Goal: Information Seeking & Learning: Learn about a topic

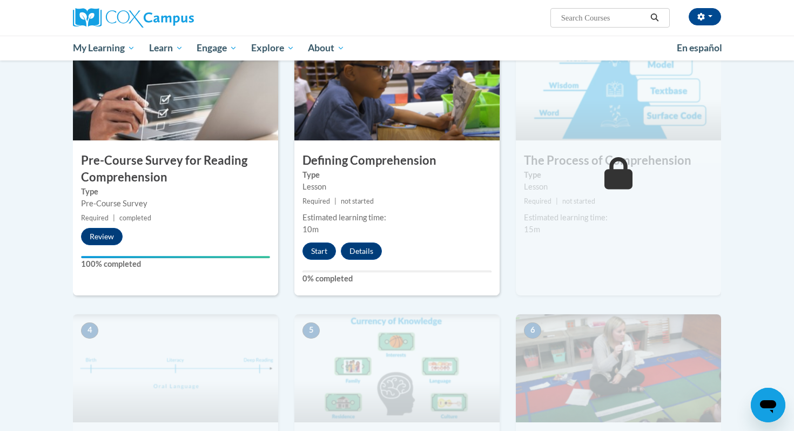
scroll to position [223, 0]
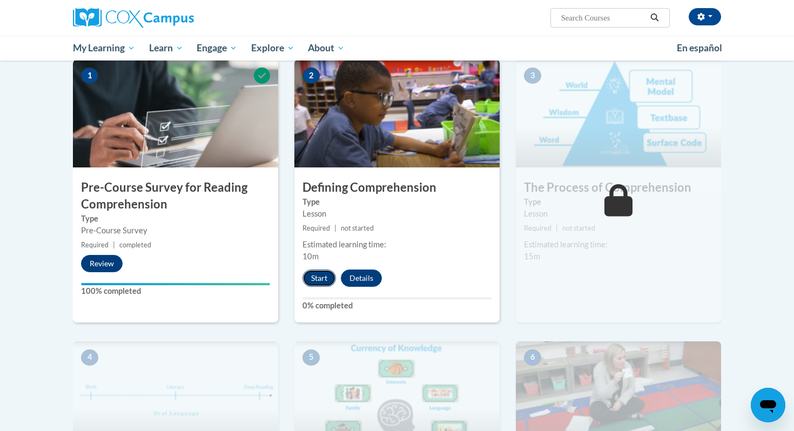
click at [318, 277] on button "Start" at bounding box center [318, 278] width 33 height 17
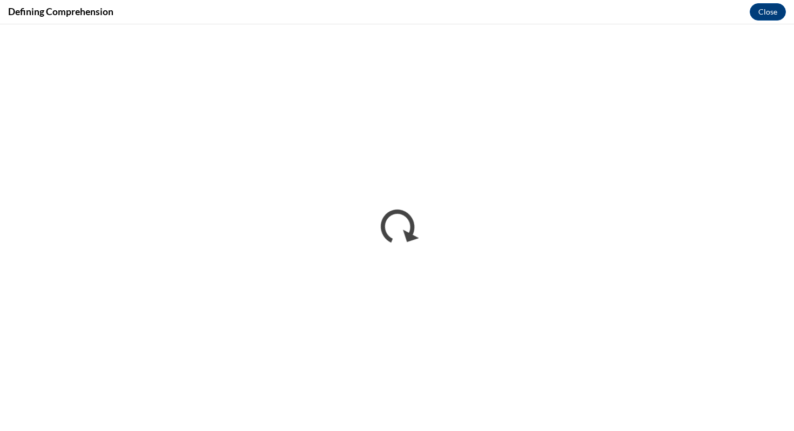
scroll to position [0, 0]
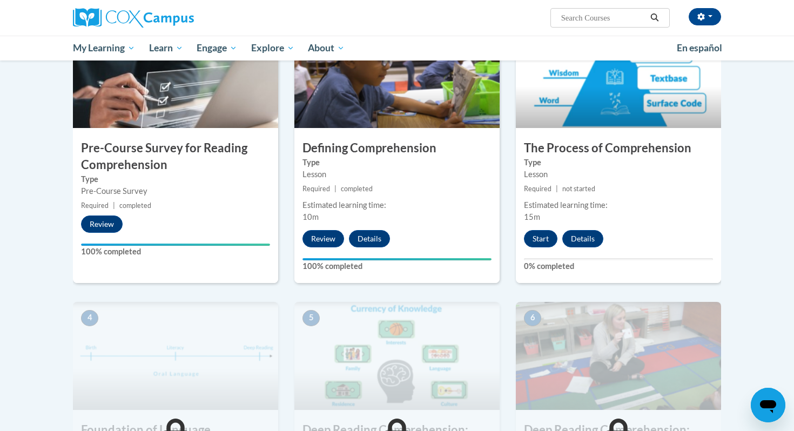
scroll to position [264, 0]
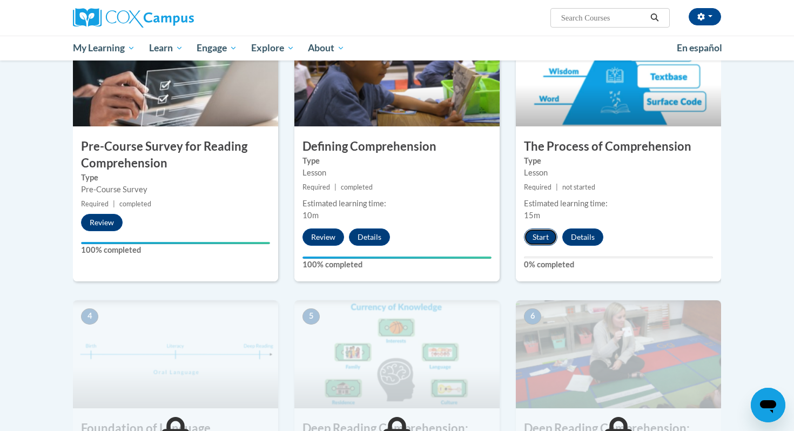
click at [543, 236] on button "Start" at bounding box center [540, 236] width 33 height 17
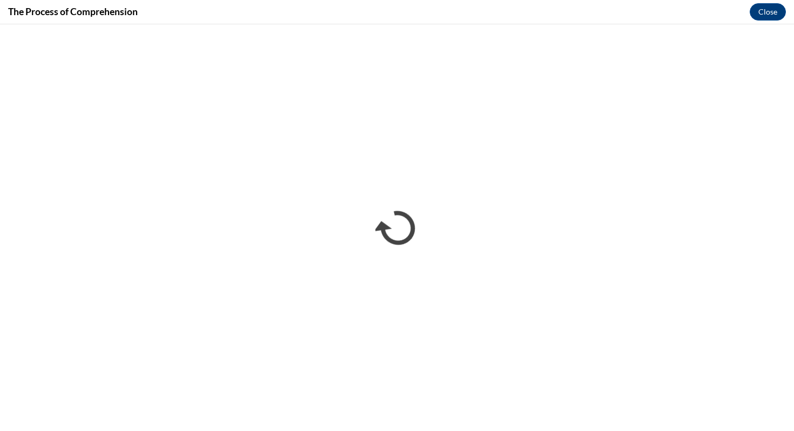
scroll to position [0, 0]
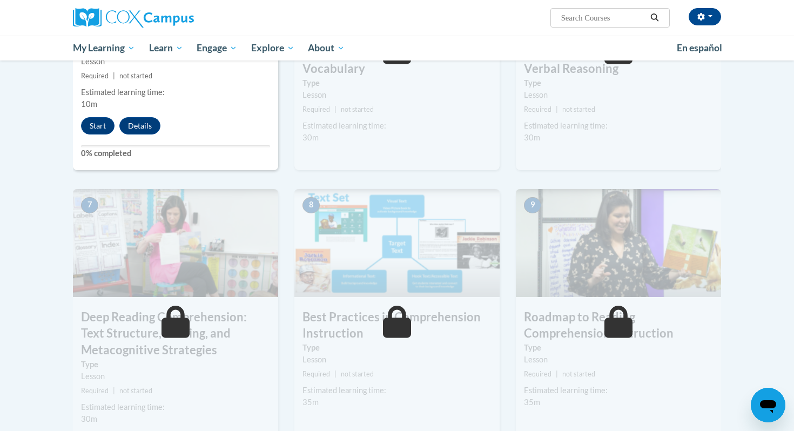
scroll to position [657, 0]
click at [104, 126] on button "Start" at bounding box center [97, 124] width 33 height 17
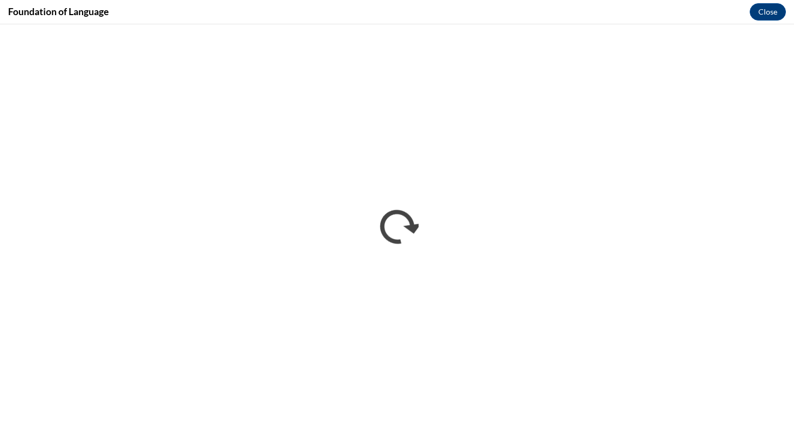
scroll to position [0, 0]
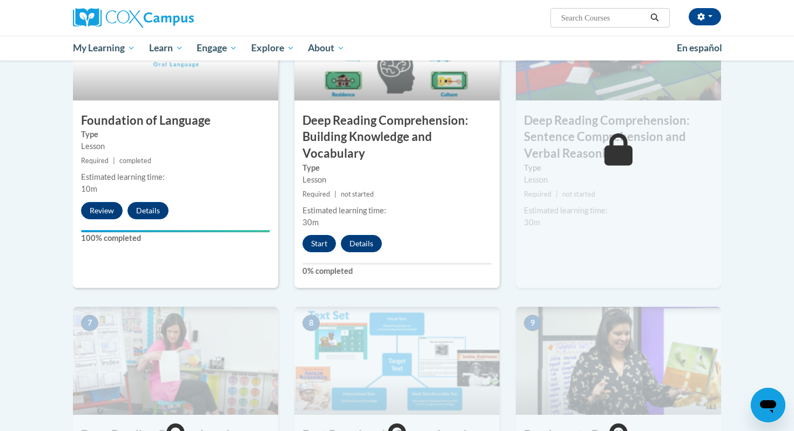
scroll to position [573, 0]
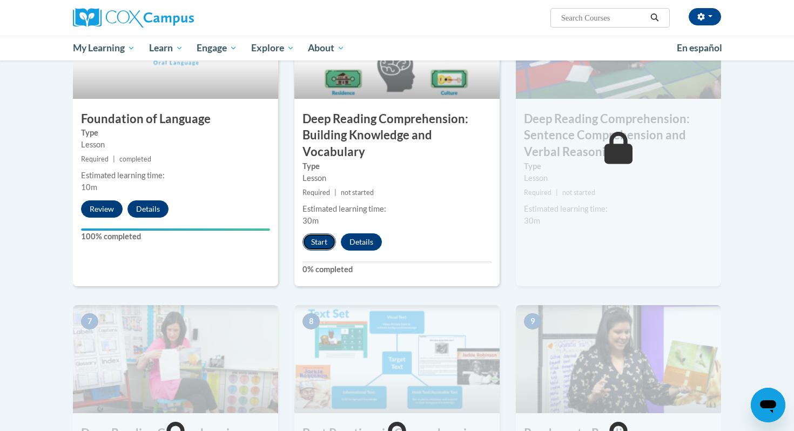
click at [314, 248] on button "Start" at bounding box center [318, 241] width 33 height 17
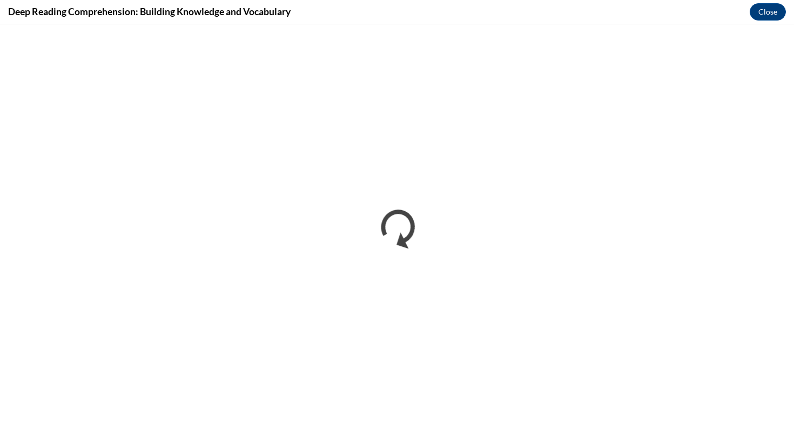
scroll to position [0, 0]
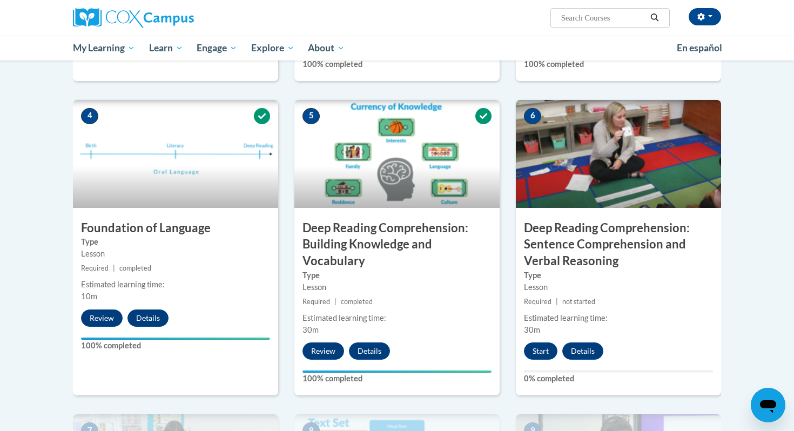
scroll to position [453, 0]
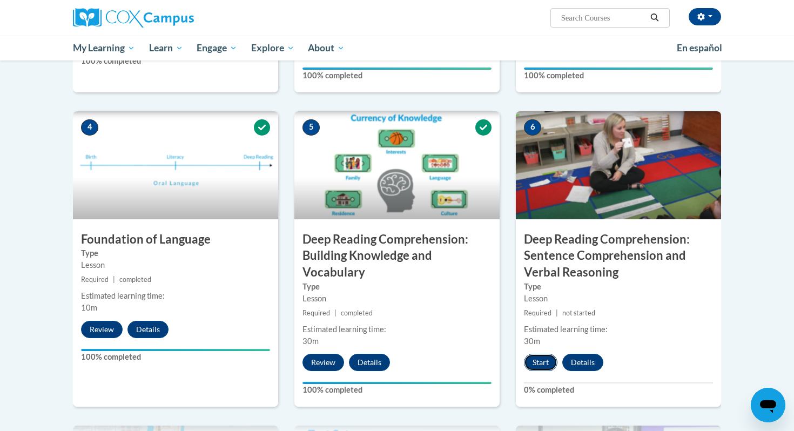
click at [537, 364] on button "Start" at bounding box center [540, 362] width 33 height 17
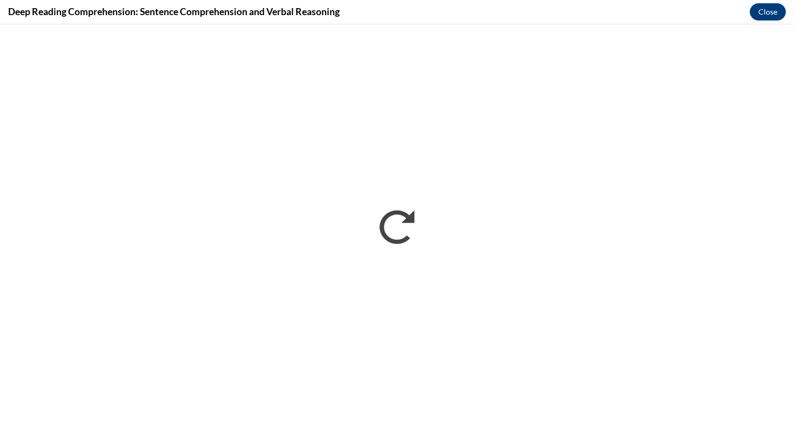
scroll to position [0, 0]
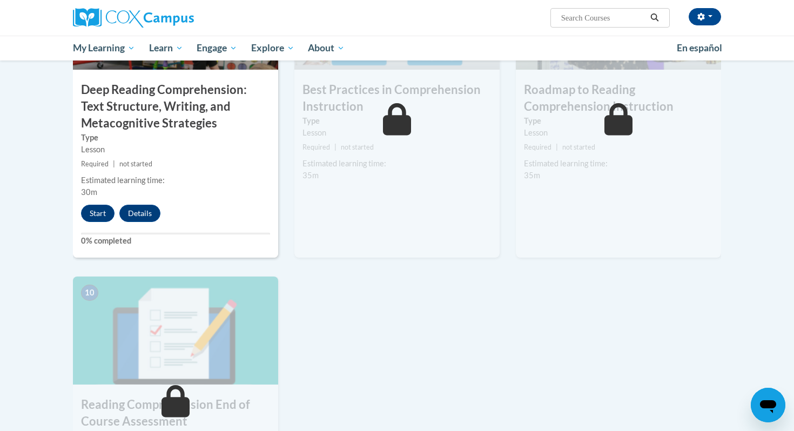
scroll to position [912, 0]
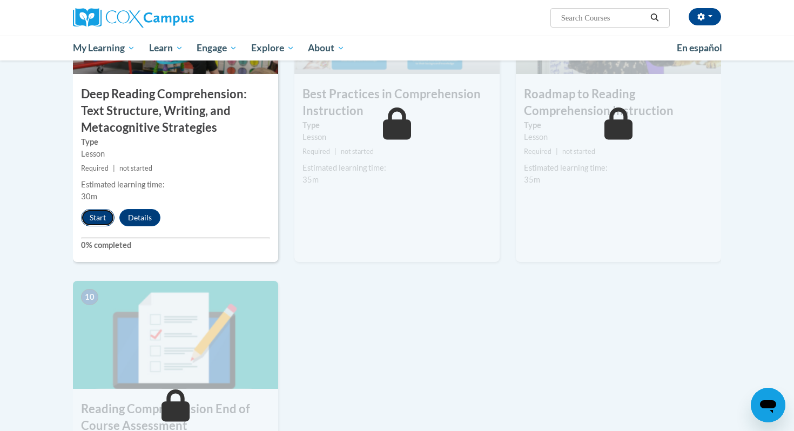
click at [100, 221] on button "Start" at bounding box center [97, 217] width 33 height 17
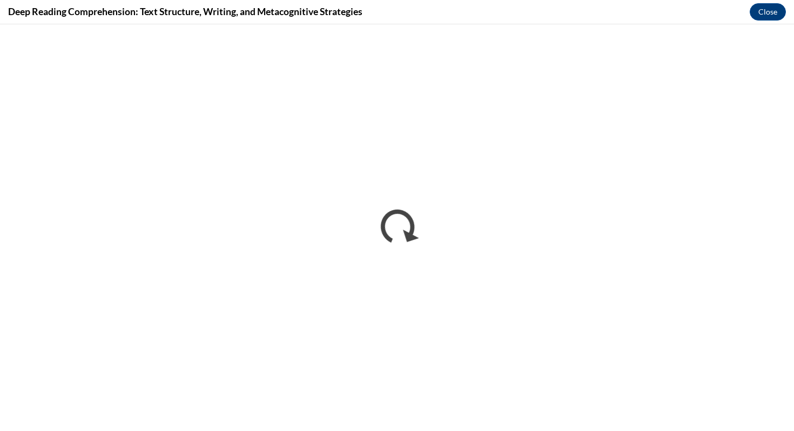
scroll to position [0, 0]
